Goal: Find specific page/section: Find specific page/section

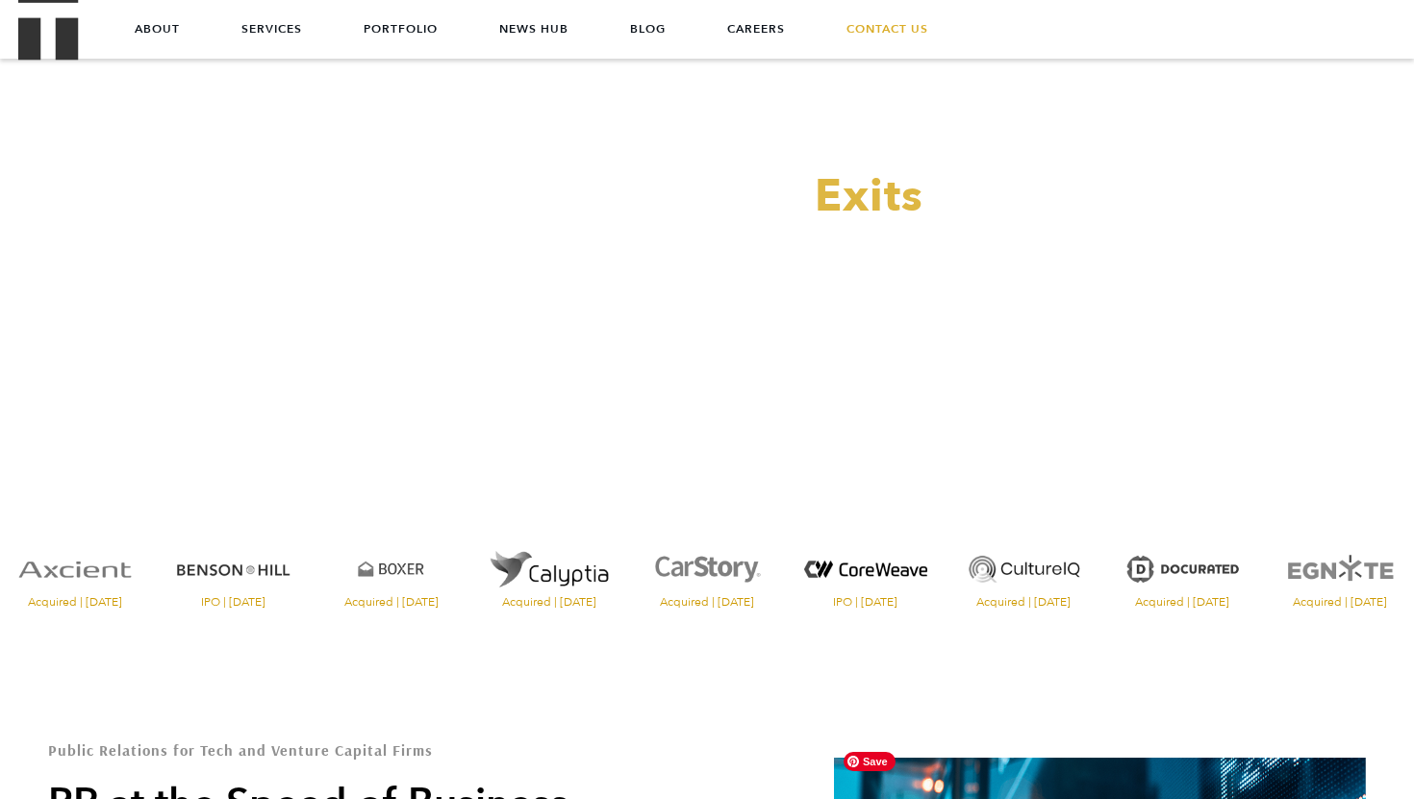
scroll to position [111, 0]
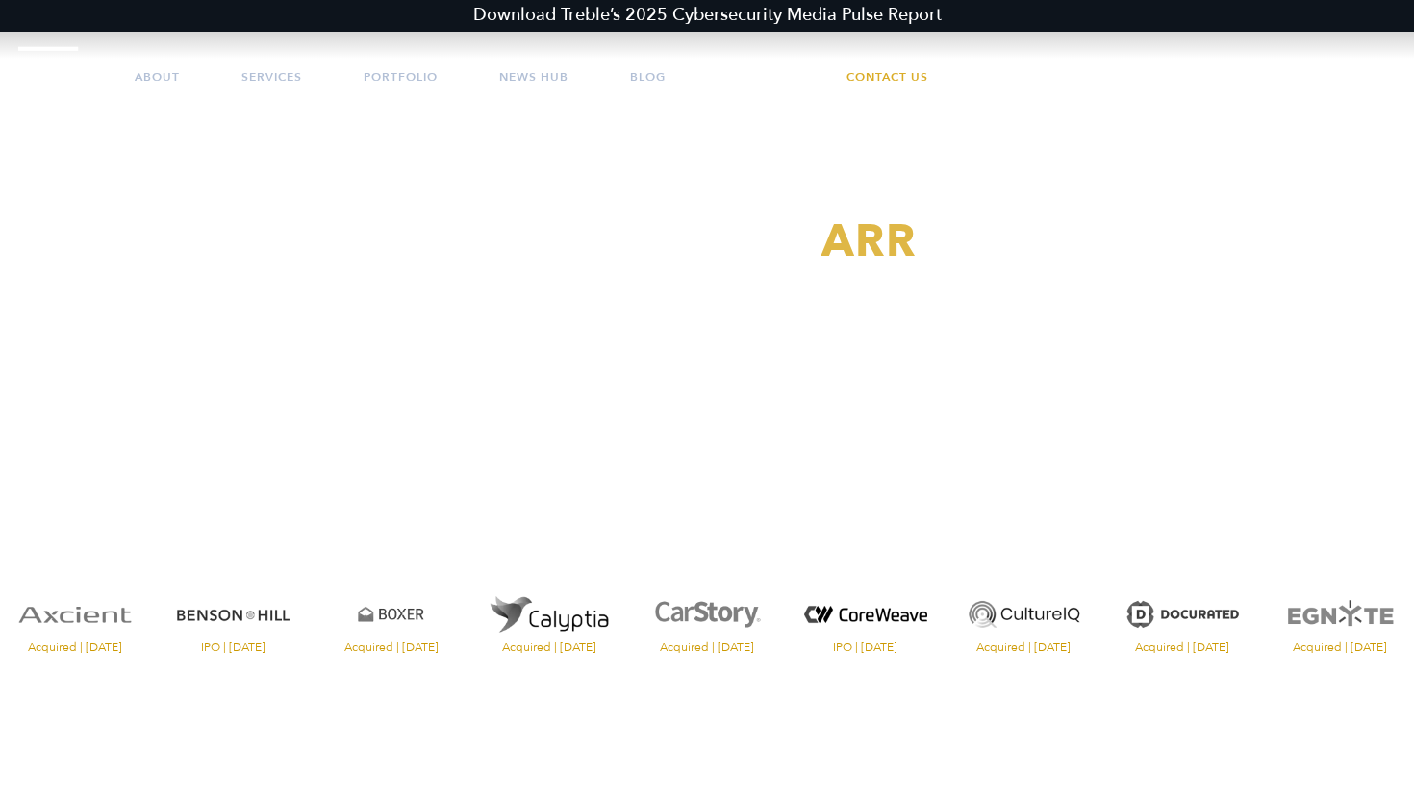
click at [767, 77] on link "Careers" at bounding box center [756, 77] width 58 height 58
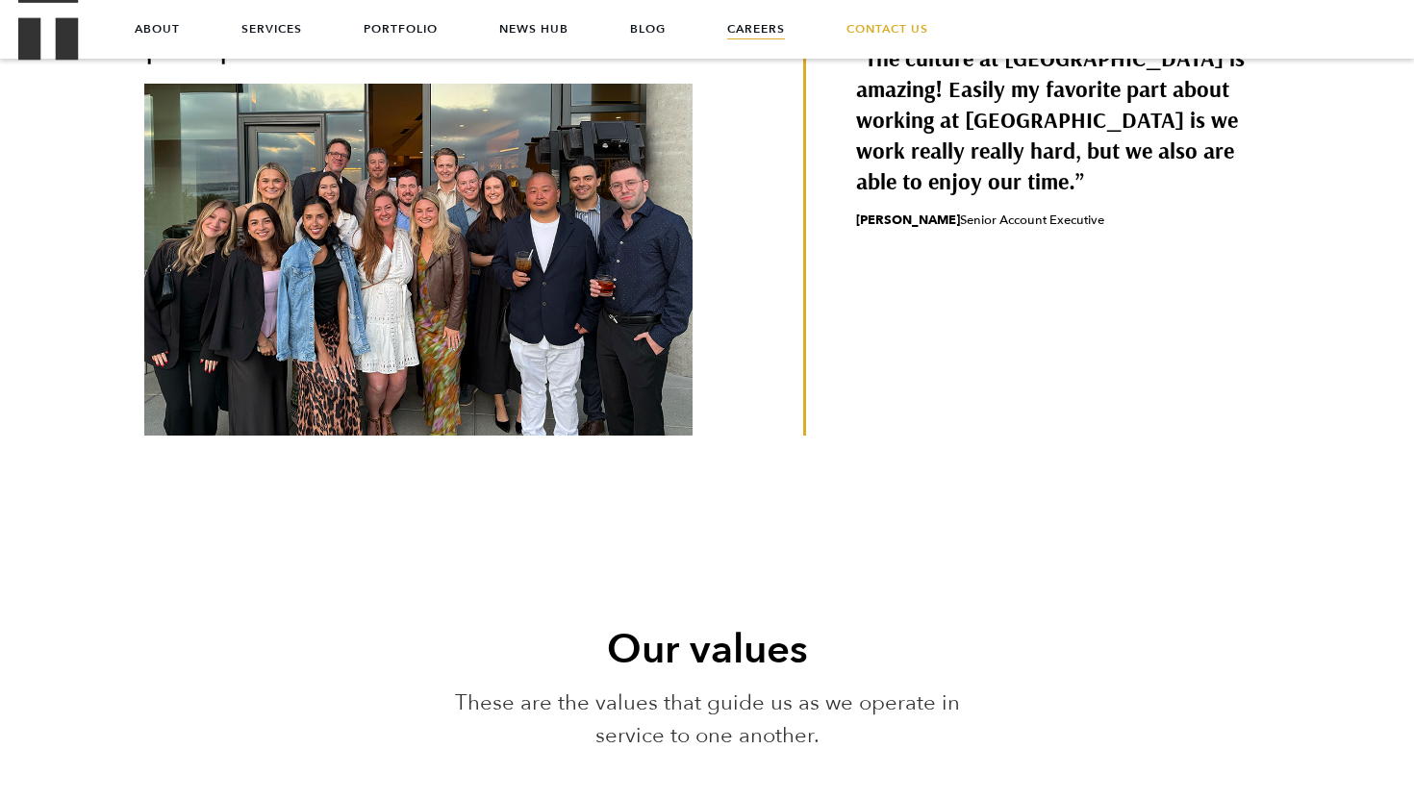
scroll to position [825, 0]
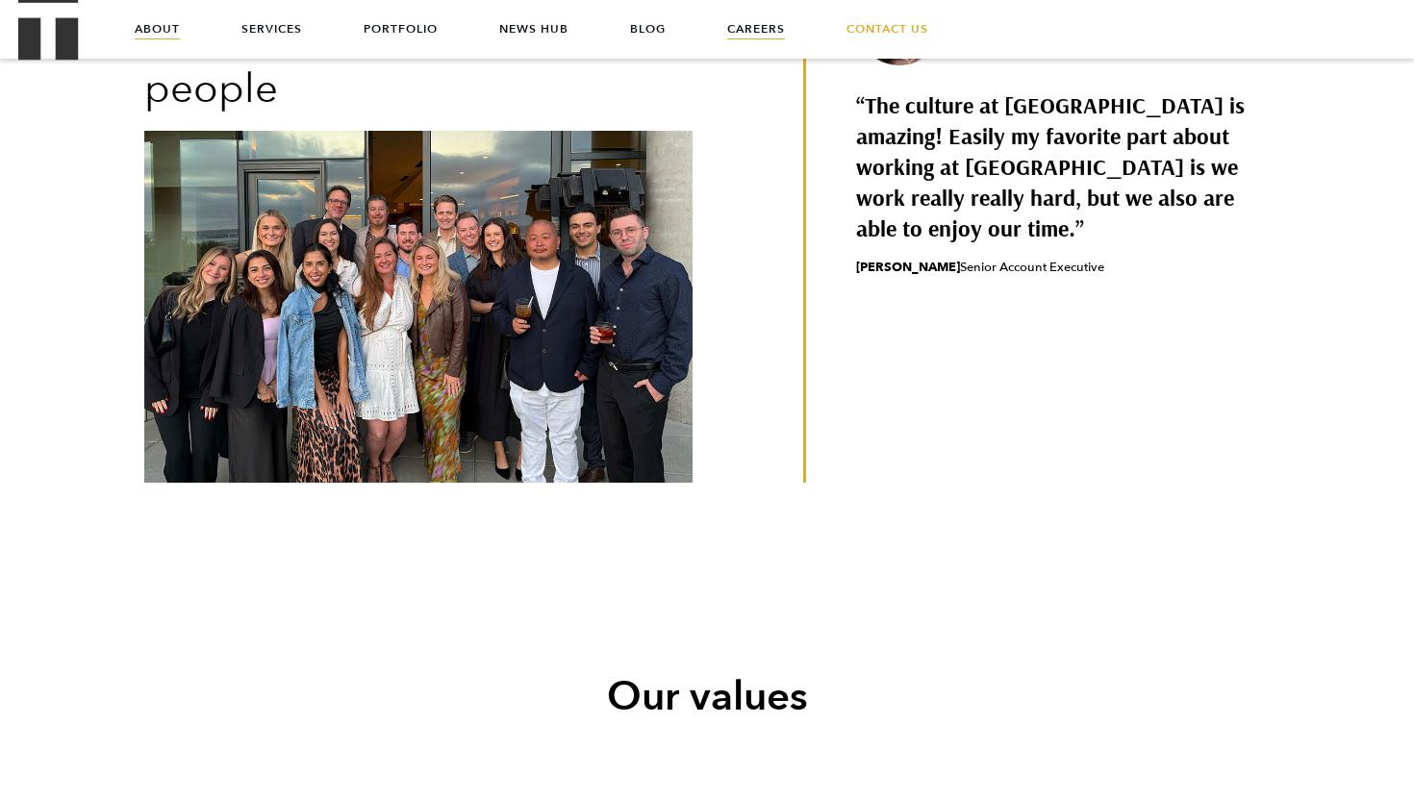
click at [156, 27] on link "About" at bounding box center [157, 29] width 45 height 58
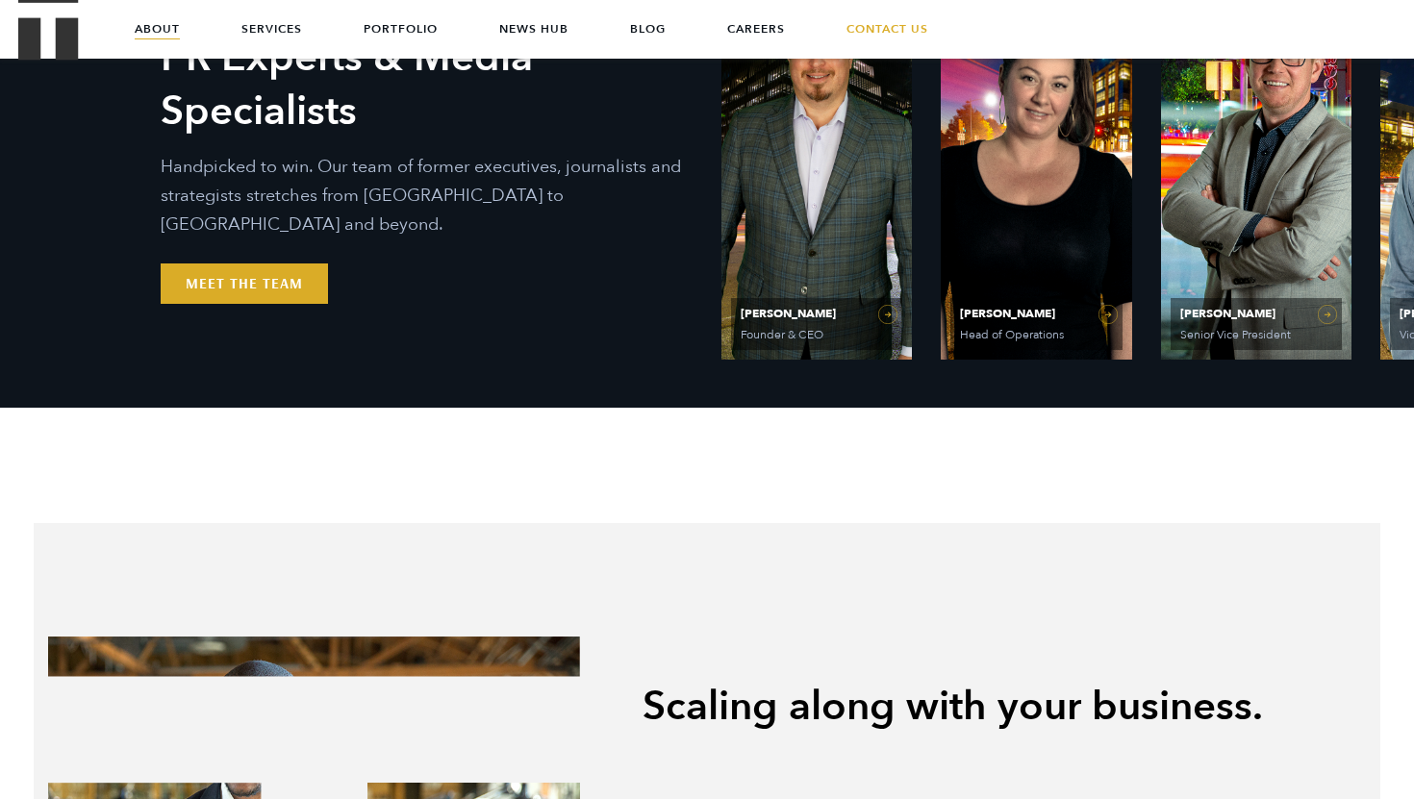
scroll to position [887, 0]
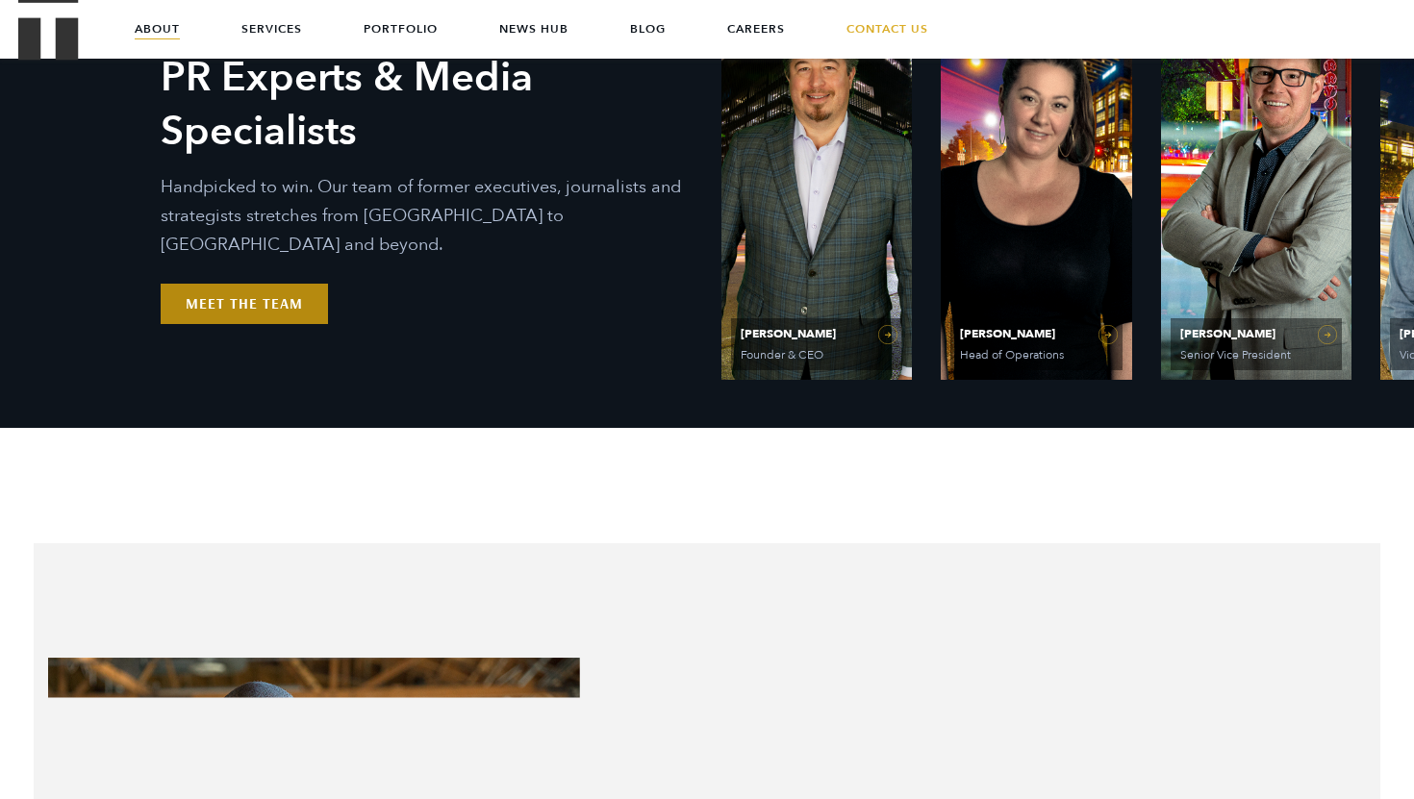
click at [284, 296] on link "Meet the Team" at bounding box center [244, 304] width 167 height 40
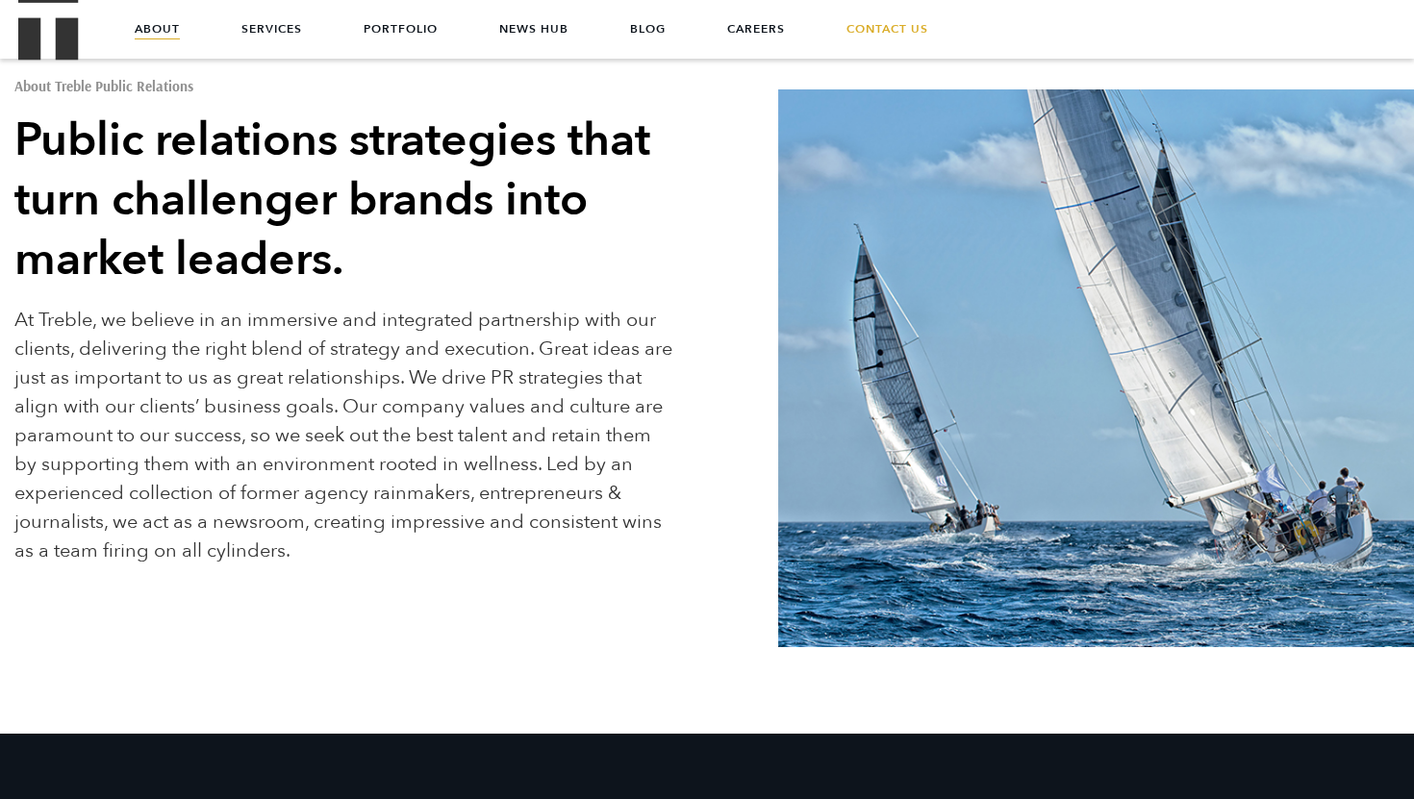
scroll to position [0, 0]
